Goal: Check status: Check status

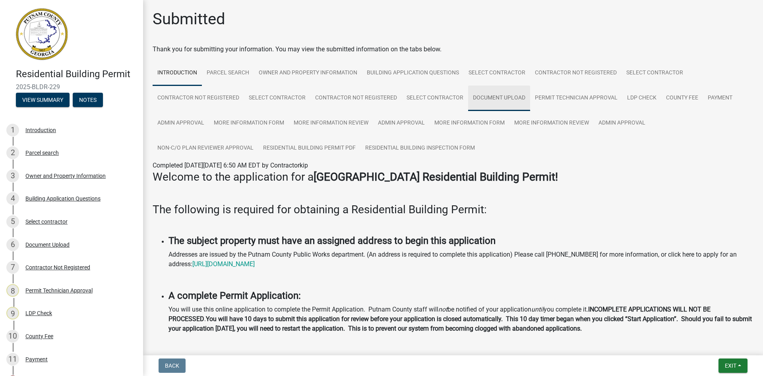
click at [504, 93] on link "Document Upload" at bounding box center [499, 97] width 62 height 25
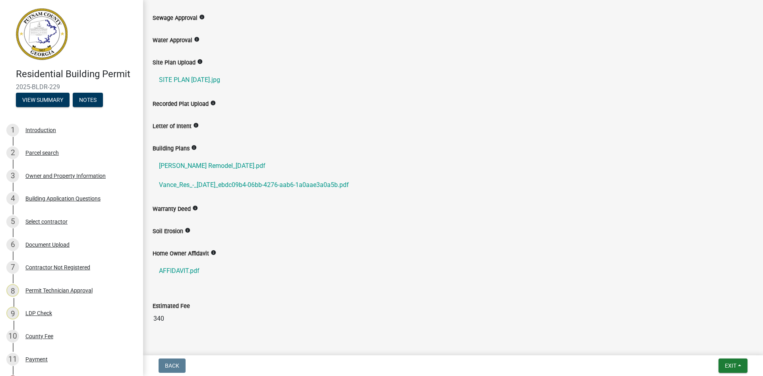
scroll to position [199, 0]
click at [227, 163] on link "Vance Remodel_09-25-2024.pdf" at bounding box center [453, 165] width 601 height 19
click at [229, 184] on link "Vance_Res_-_08-04-2025_ebdc09b4-06bb-4276-aab6-1a0aae3a0a5b.pdf" at bounding box center [453, 184] width 601 height 19
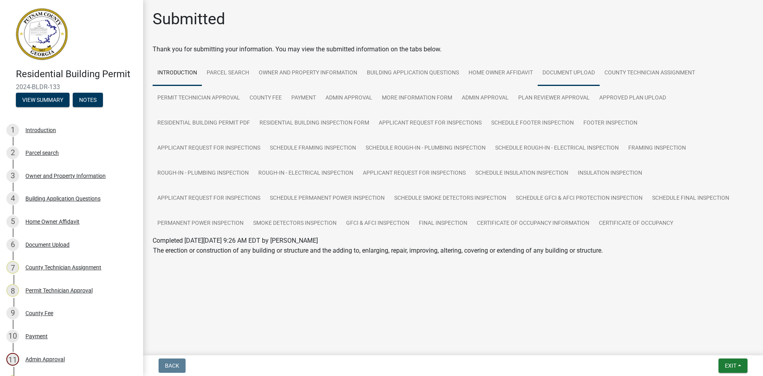
click at [558, 70] on link "Document Upload" at bounding box center [569, 72] width 62 height 25
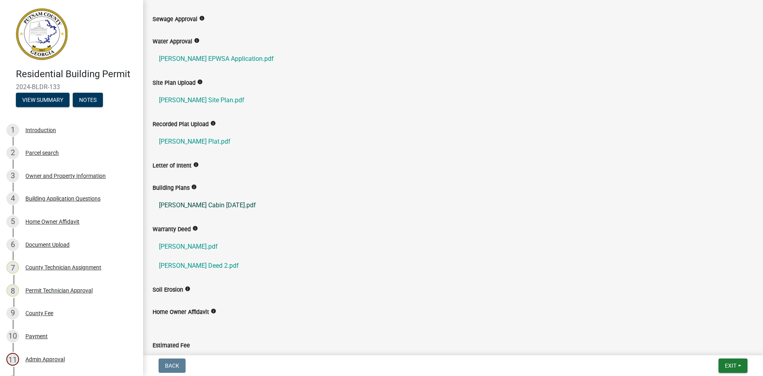
scroll to position [318, 0]
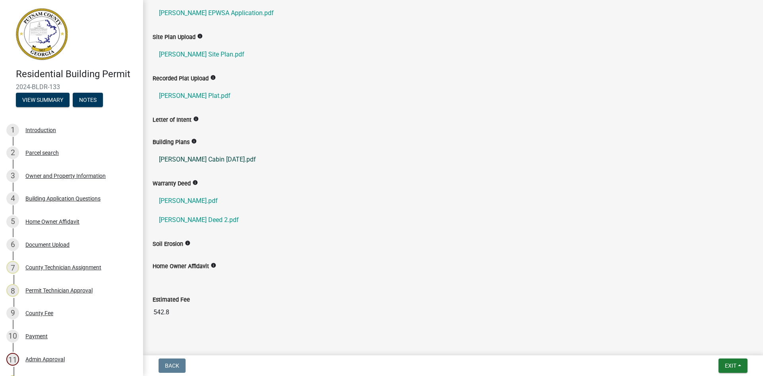
click at [213, 160] on link "Newton Cabin 04-09-2024.pdf" at bounding box center [453, 159] width 601 height 19
click at [193, 56] on link "Newton Site Plan.pdf" at bounding box center [453, 54] width 601 height 19
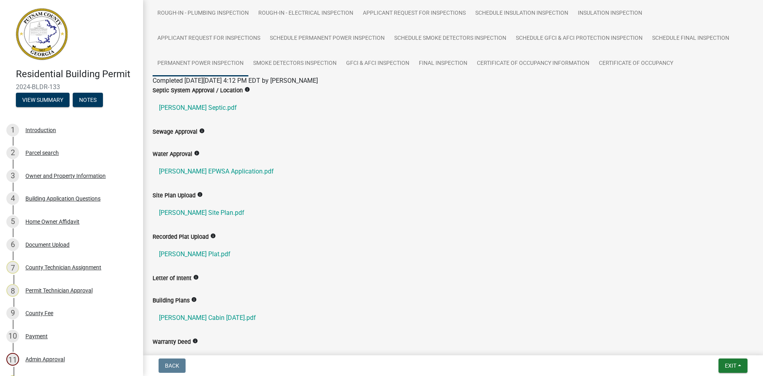
scroll to position [159, 0]
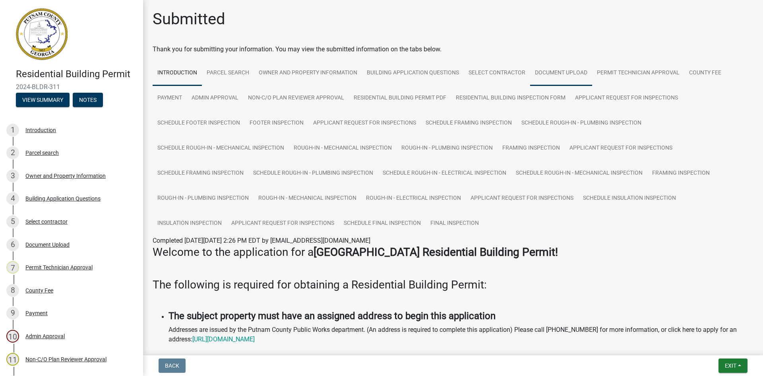
drag, startPoint x: 555, startPoint y: 69, endPoint x: 553, endPoint y: 76, distance: 7.8
click at [555, 70] on link "Document Upload" at bounding box center [561, 72] width 62 height 25
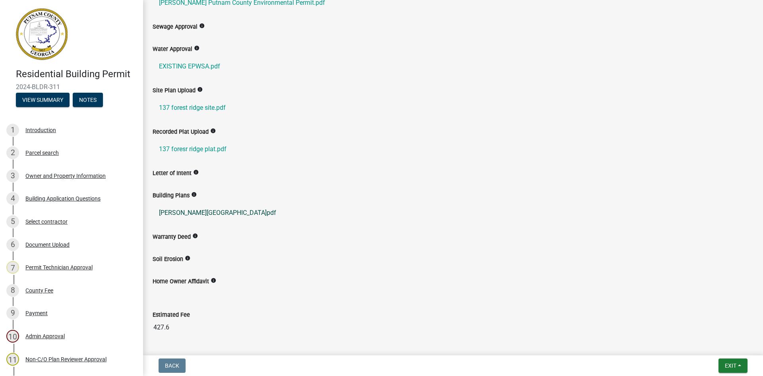
scroll to position [278, 0]
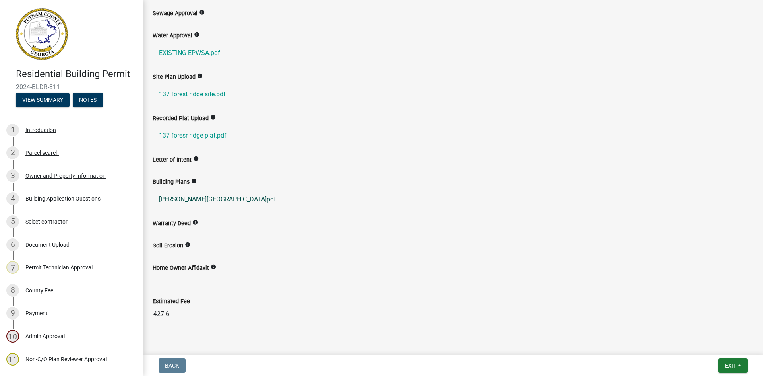
click at [202, 196] on link "[PERSON_NAME][GEOGRAPHIC_DATA]pdf" at bounding box center [453, 199] width 601 height 19
